Goal: Information Seeking & Learning: Learn about a topic

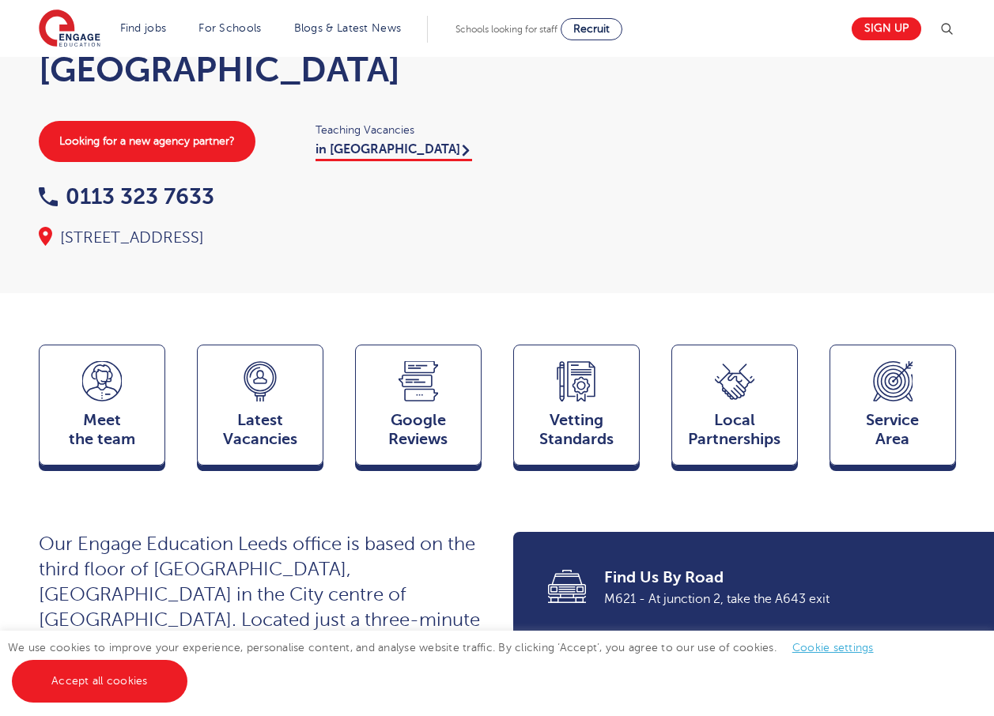
scroll to position [237, 0]
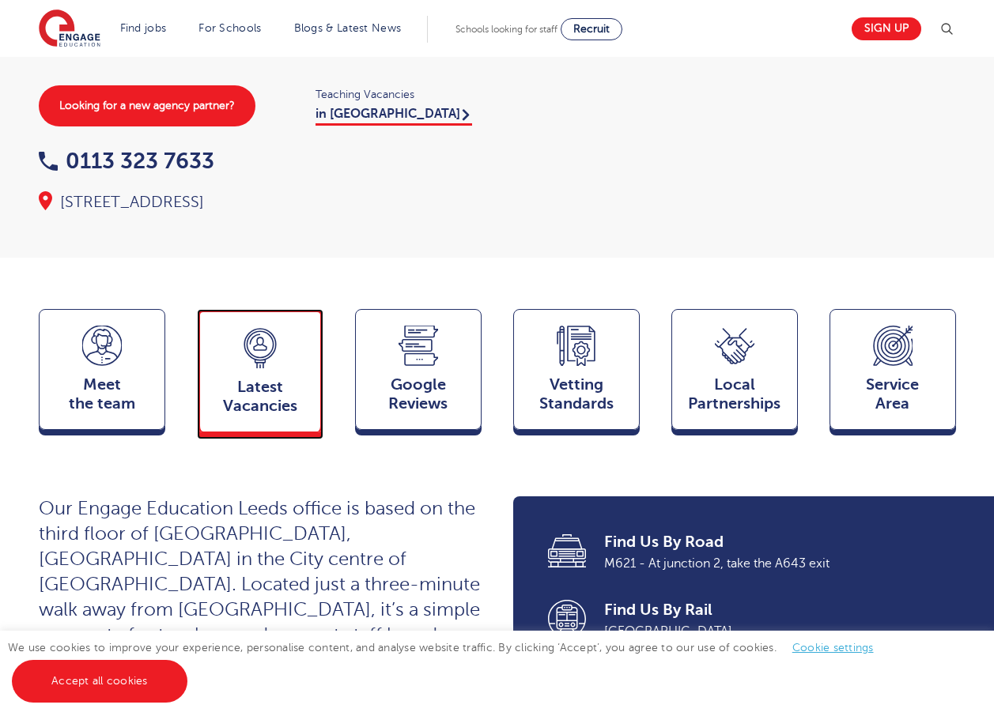
click at [270, 378] on span "Latest Vacancies" at bounding box center [260, 397] width 104 height 38
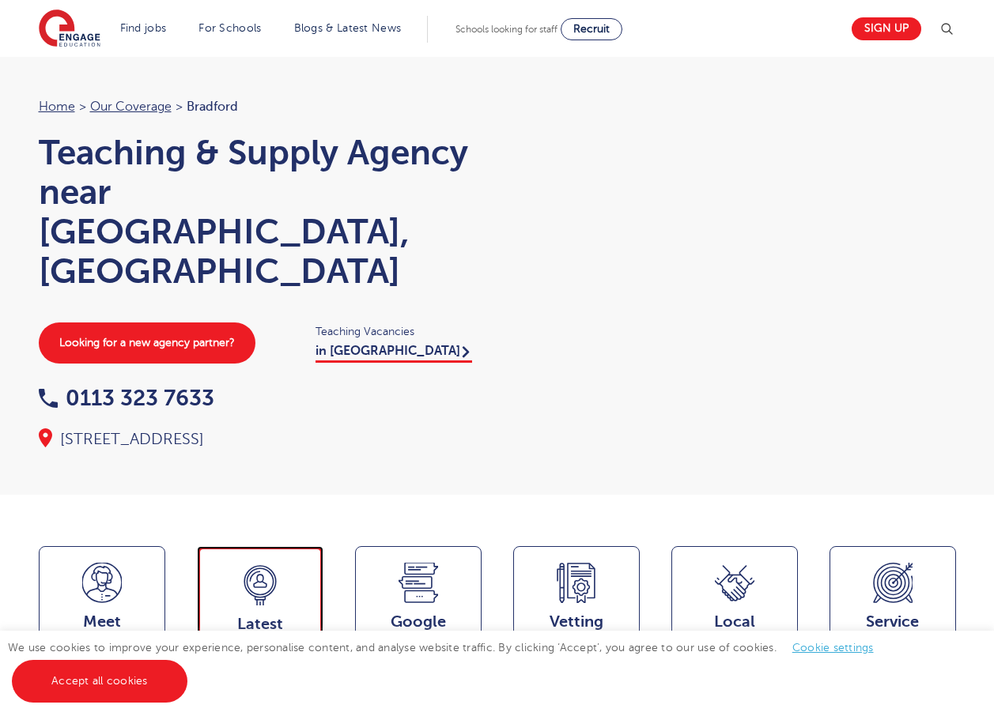
click at [290, 568] on div "Latest Vacancies Jobs" at bounding box center [260, 607] width 126 height 123
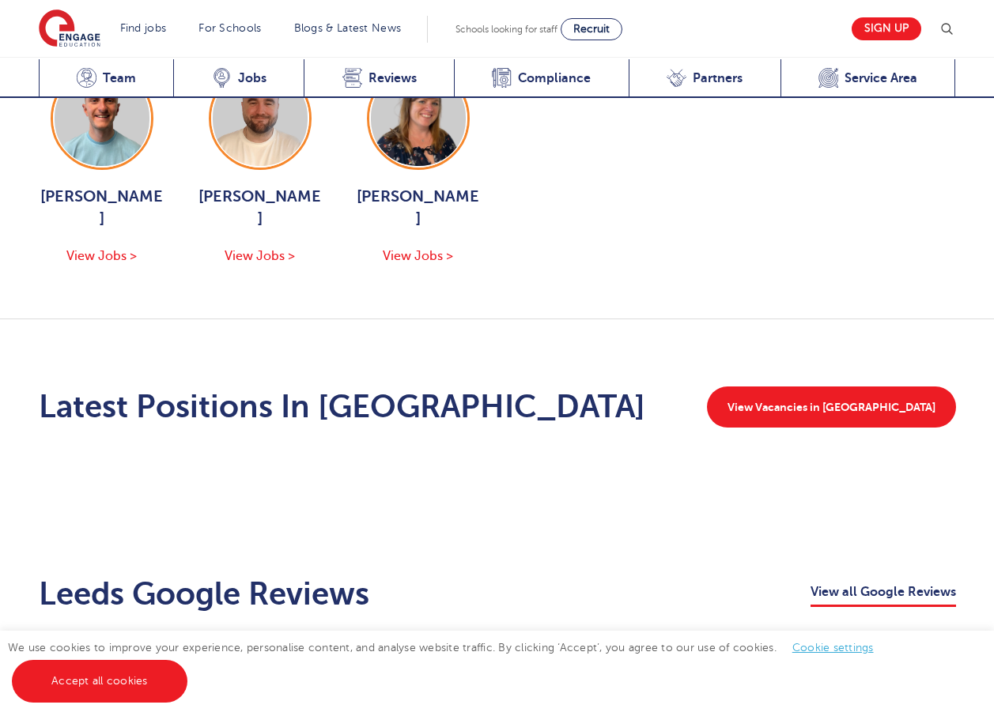
scroll to position [1798, 0]
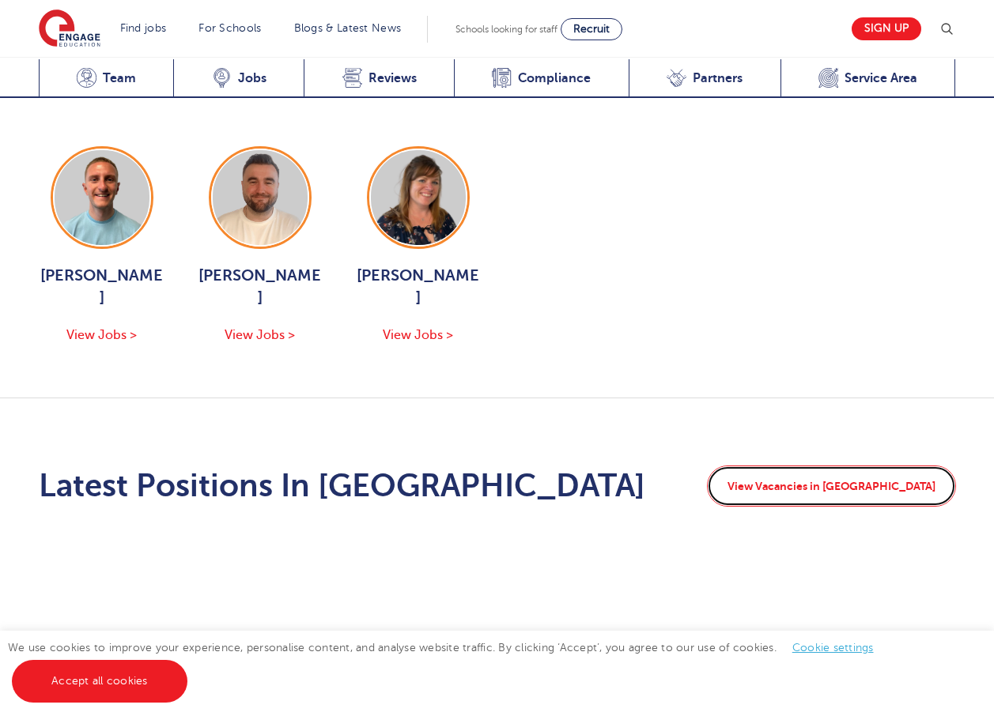
click at [817, 466] on link "View Vacancies in Bradford" at bounding box center [831, 486] width 249 height 41
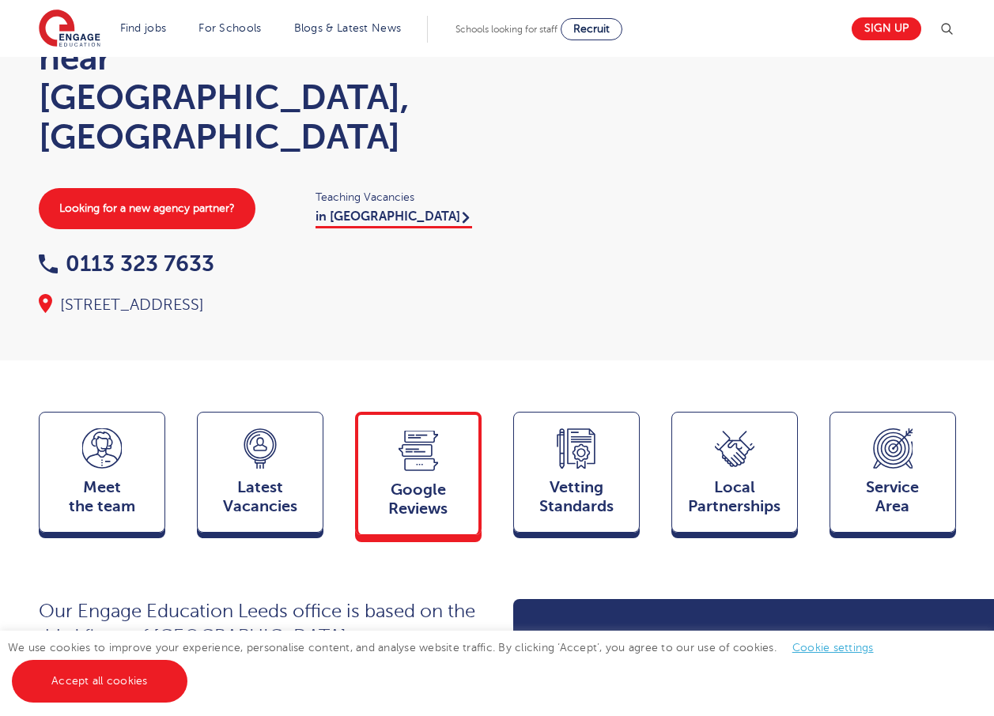
scroll to position [0, 0]
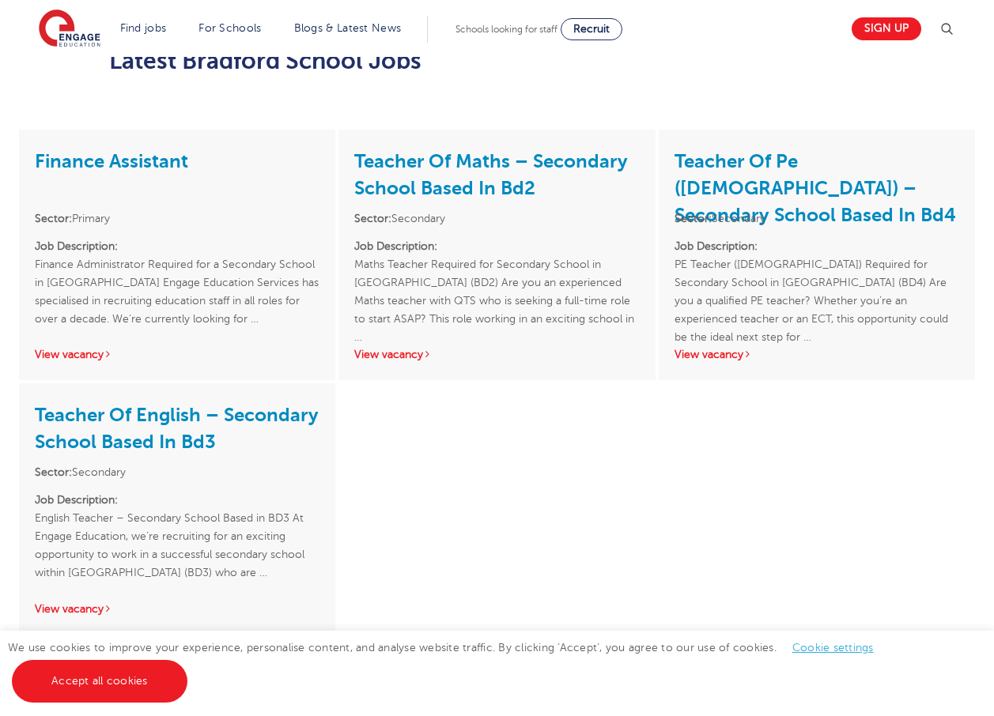
scroll to position [1265, 0]
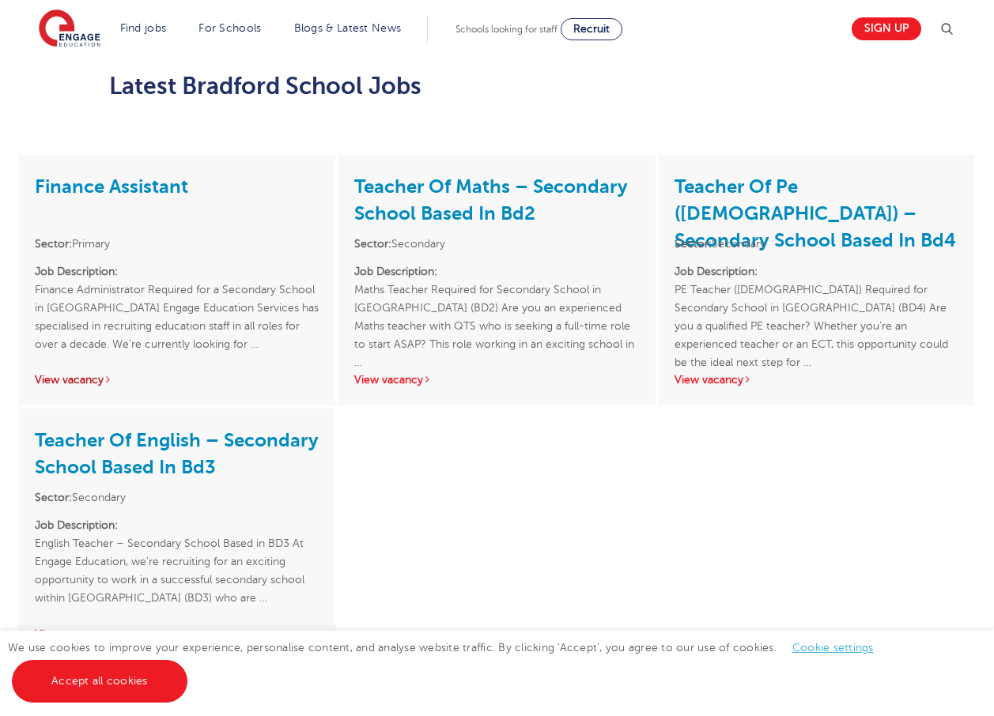
click at [96, 374] on link "View vacancy" at bounding box center [73, 380] width 77 height 12
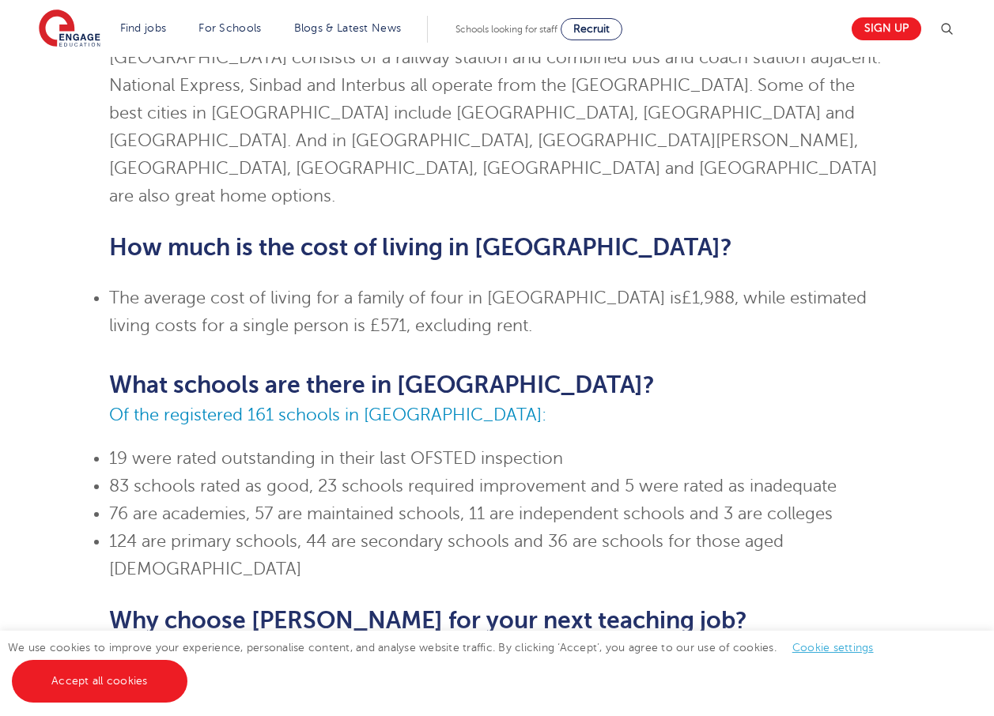
scroll to position [0, 0]
